Goal: Transaction & Acquisition: Purchase product/service

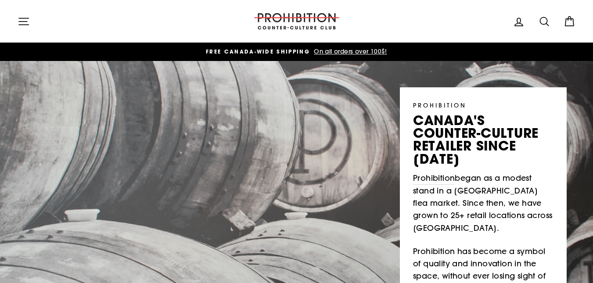
click at [19, 25] on icon "button" at bounding box center [24, 21] width 12 height 12
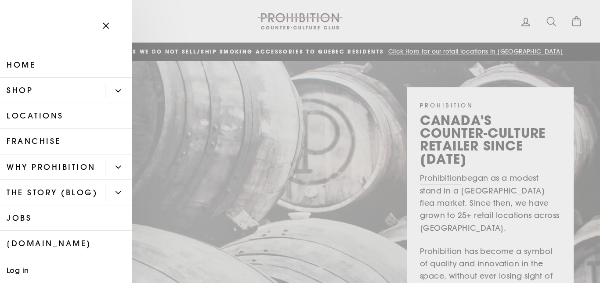
click at [115, 90] on icon "Primary" at bounding box center [117, 90] width 5 height 5
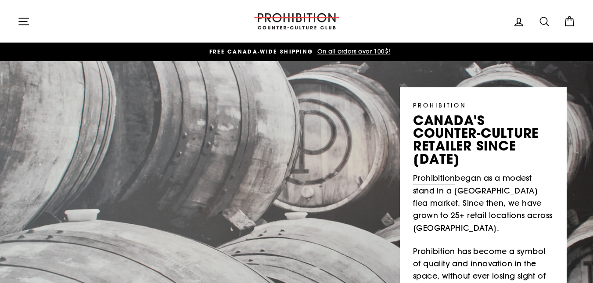
click at [541, 26] on icon at bounding box center [544, 21] width 12 height 12
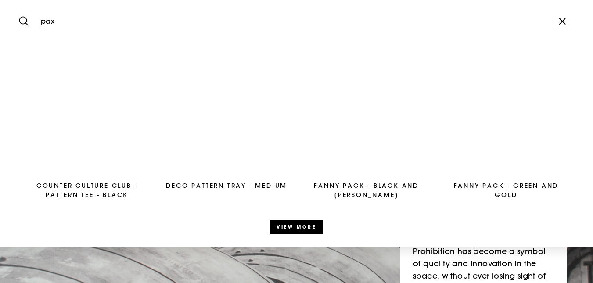
type input "pax"
click at [18, 7] on button "Search" at bounding box center [27, 21] width 19 height 29
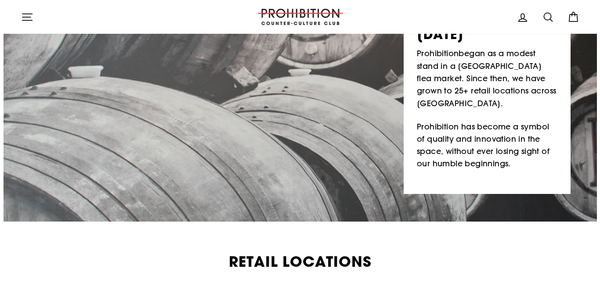
scroll to position [107, 0]
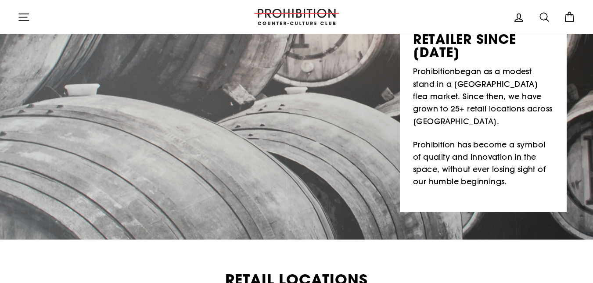
click at [29, 20] on icon "button" at bounding box center [24, 17] width 12 height 12
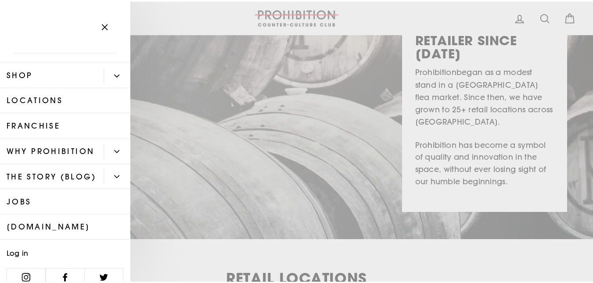
scroll to position [0, 0]
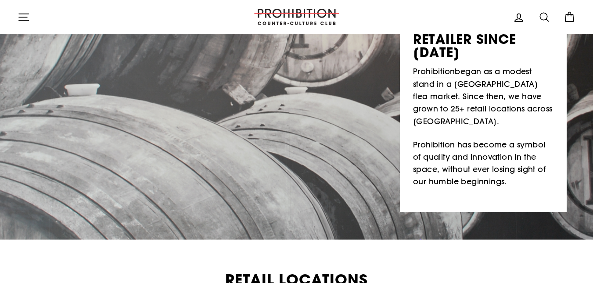
click at [539, 22] on icon at bounding box center [544, 17] width 12 height 12
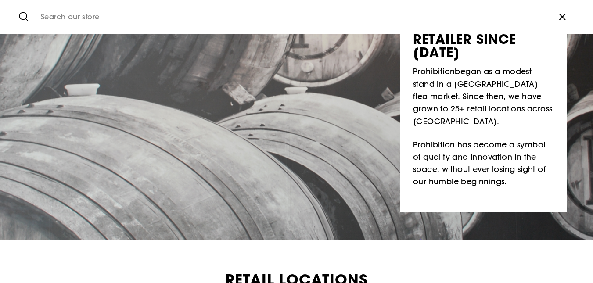
click at [134, 20] on input "Search our store" at bounding box center [292, 17] width 513 height 21
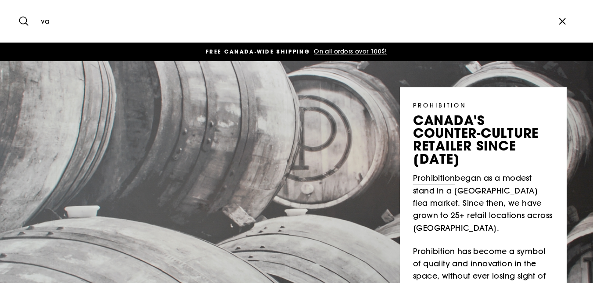
type input "v"
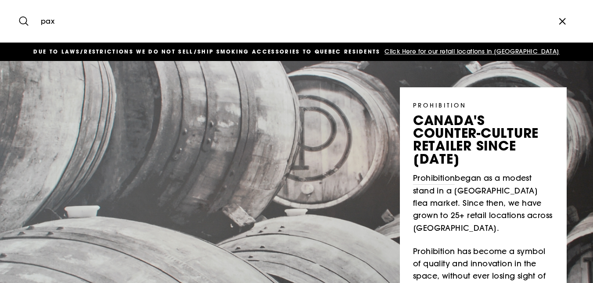
type input "pax"
click at [18, 7] on button "Search" at bounding box center [27, 21] width 19 height 29
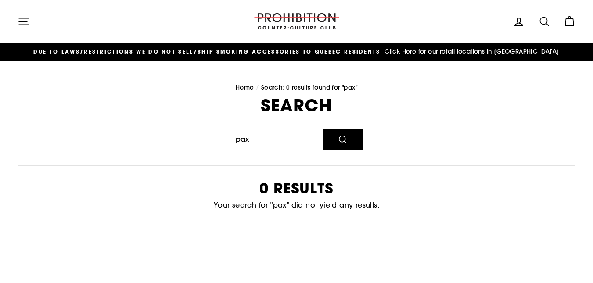
click at [28, 20] on icon "button" at bounding box center [24, 21] width 12 height 12
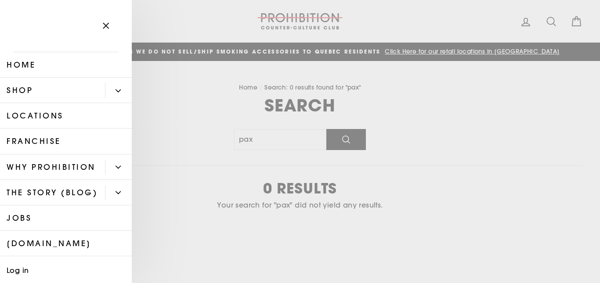
click at [115, 90] on icon "Primary" at bounding box center [117, 90] width 5 height 5
